Goal: Check status: Check status

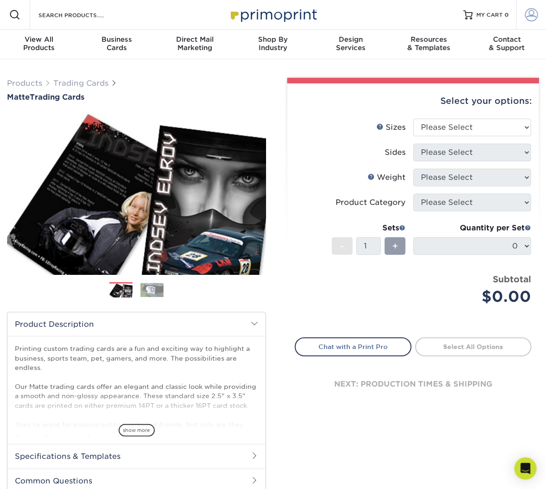
click at [523, 19] on link "Account" at bounding box center [531, 15] width 30 height 30
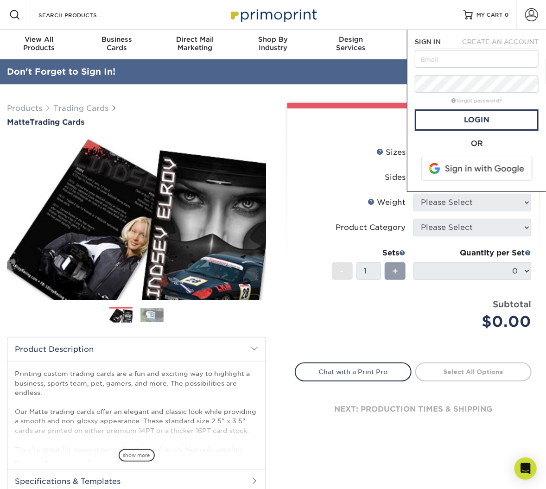
click at [477, 168] on span at bounding box center [478, 169] width 118 height 24
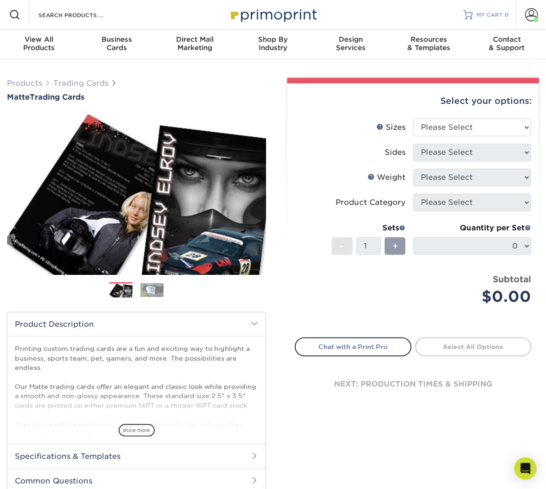
click at [496, 14] on span "MY CART" at bounding box center [490, 15] width 26 height 8
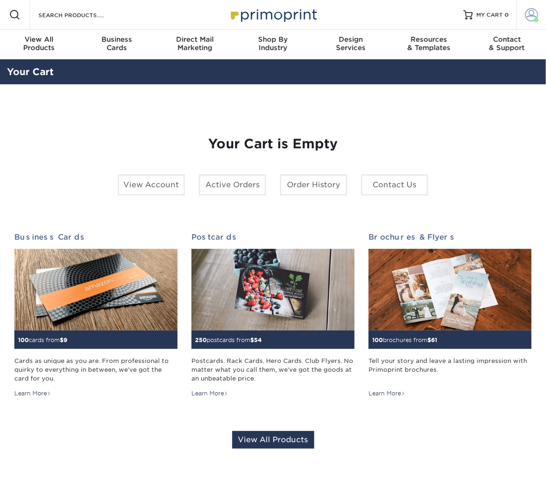
click at [533, 16] on span at bounding box center [531, 14] width 13 height 13
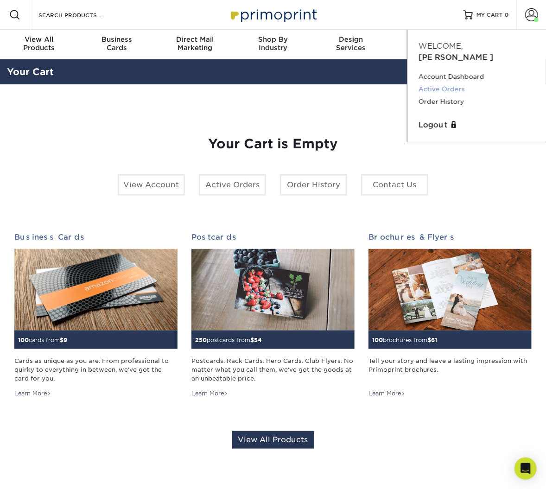
click at [448, 83] on link "Active Orders" at bounding box center [477, 89] width 116 height 13
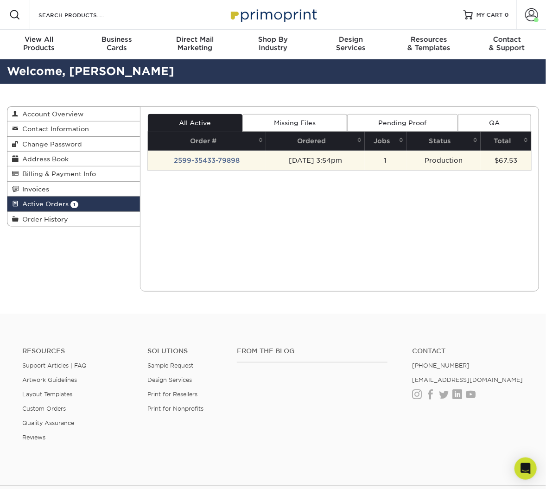
click at [222, 159] on td "2599-35433-79898" at bounding box center [207, 160] width 118 height 19
